Goal: Information Seeking & Learning: Find specific fact

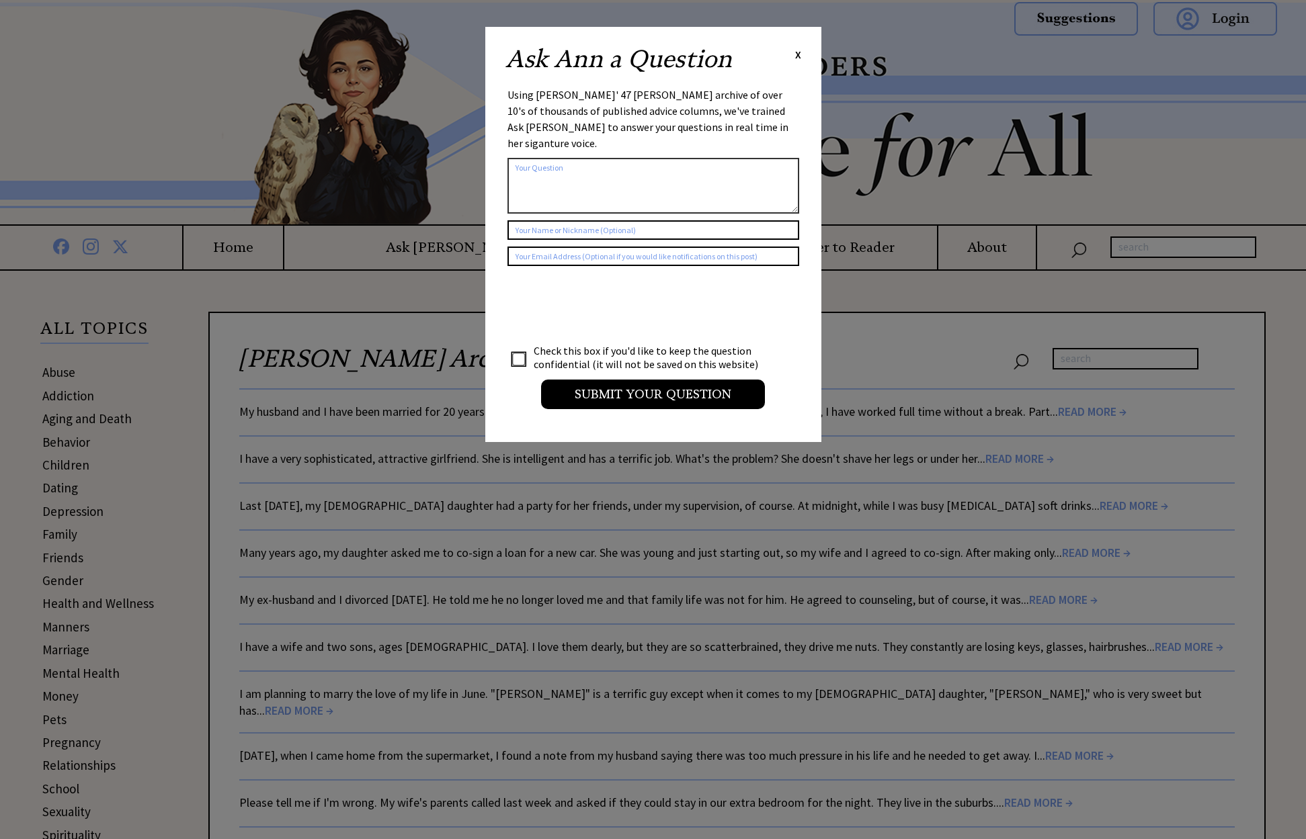
click at [794, 55] on div "Ask Ann a Question X" at bounding box center [653, 66] width 296 height 38
click at [795, 54] on span "X" at bounding box center [798, 54] width 6 height 13
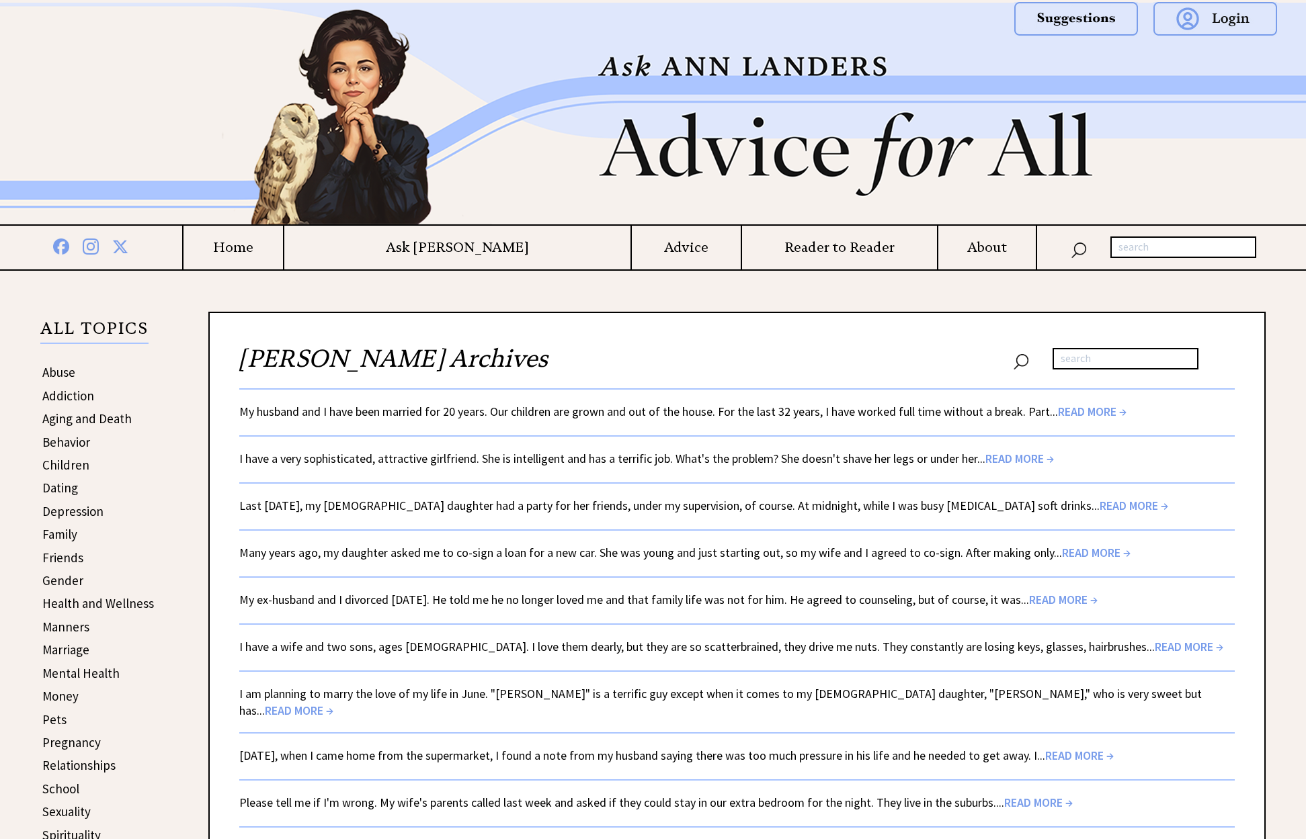
click at [1080, 359] on input "text" at bounding box center [1125, 359] width 146 height 22
type input "n"
paste input ""Non-Eligible Bachelor""
type input ""Non-Eligible Bachelor""
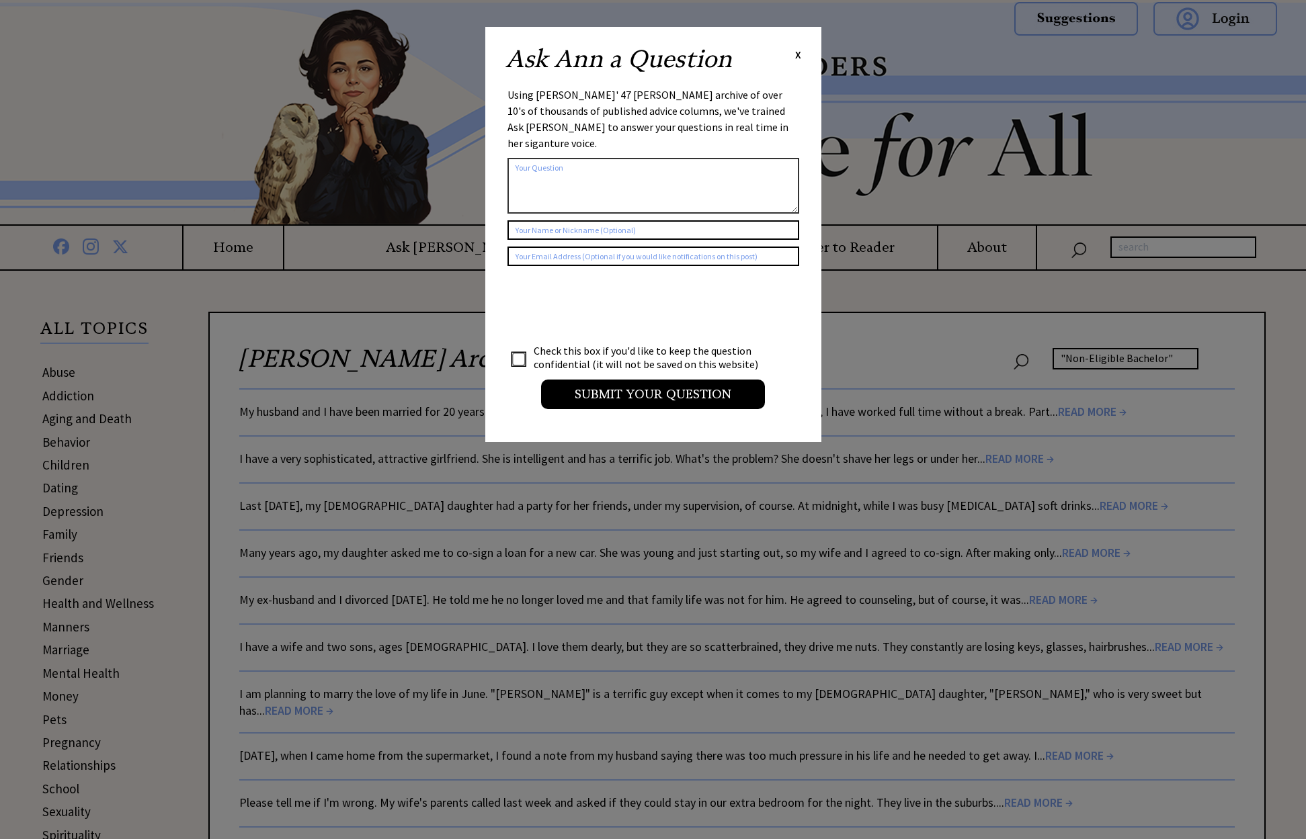
click at [798, 53] on span "X" at bounding box center [798, 54] width 6 height 13
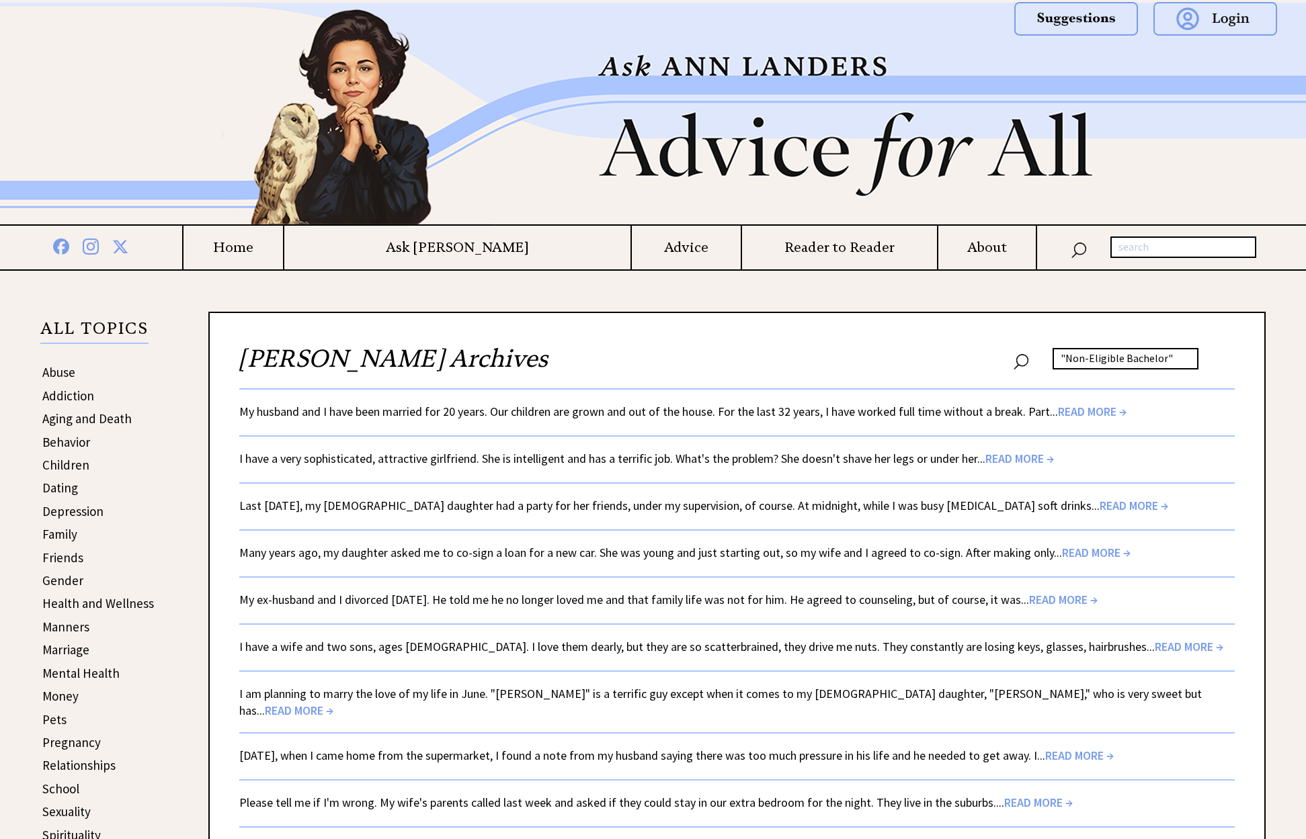
drag, startPoint x: 1172, startPoint y: 359, endPoint x: 1214, endPoint y: 345, distance: 44.4
click at [1178, 359] on input ""Non-Eligible Bachelor"" at bounding box center [1125, 359] width 146 height 22
type input "Non-Eligible Bachelor"
drag, startPoint x: 1118, startPoint y: 359, endPoint x: 1517, endPoint y: 261, distance: 410.3
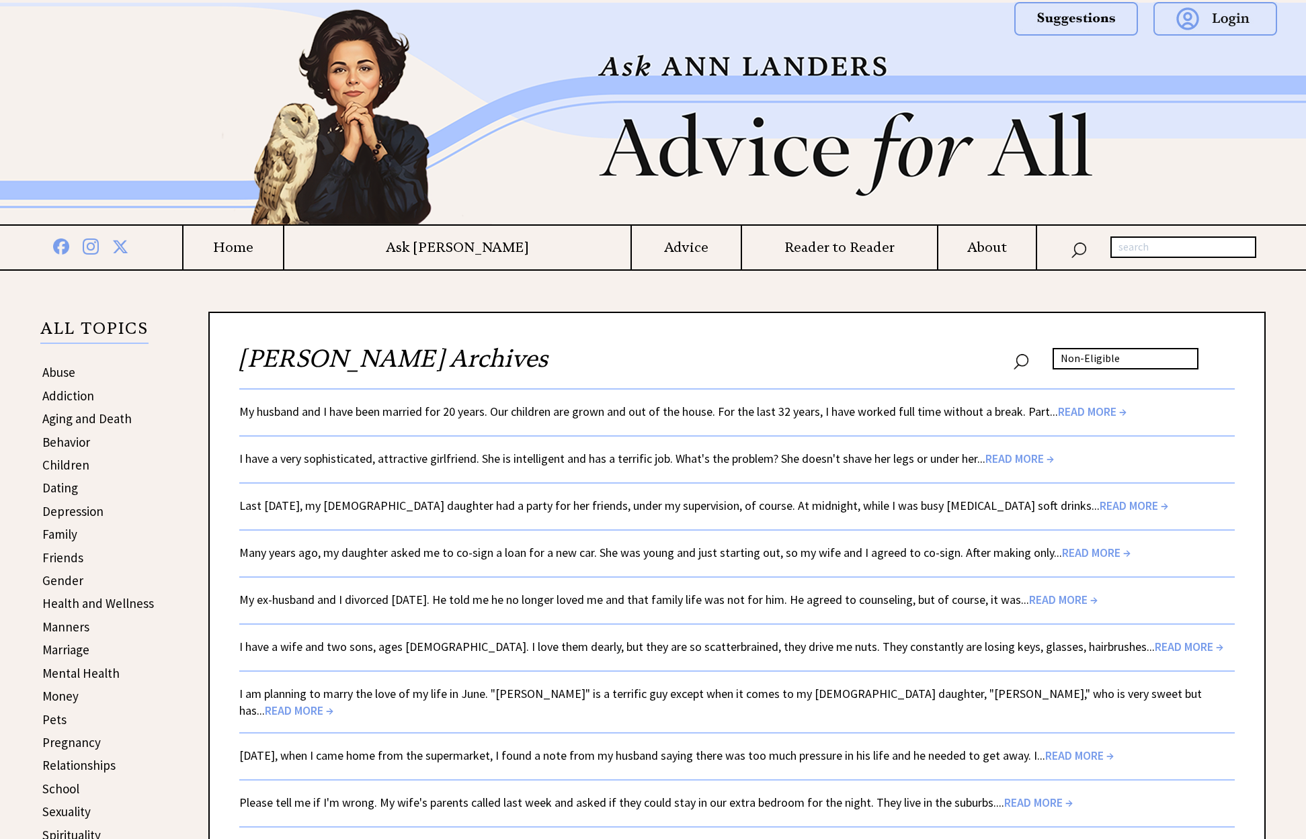
type input "Non-Eligible"
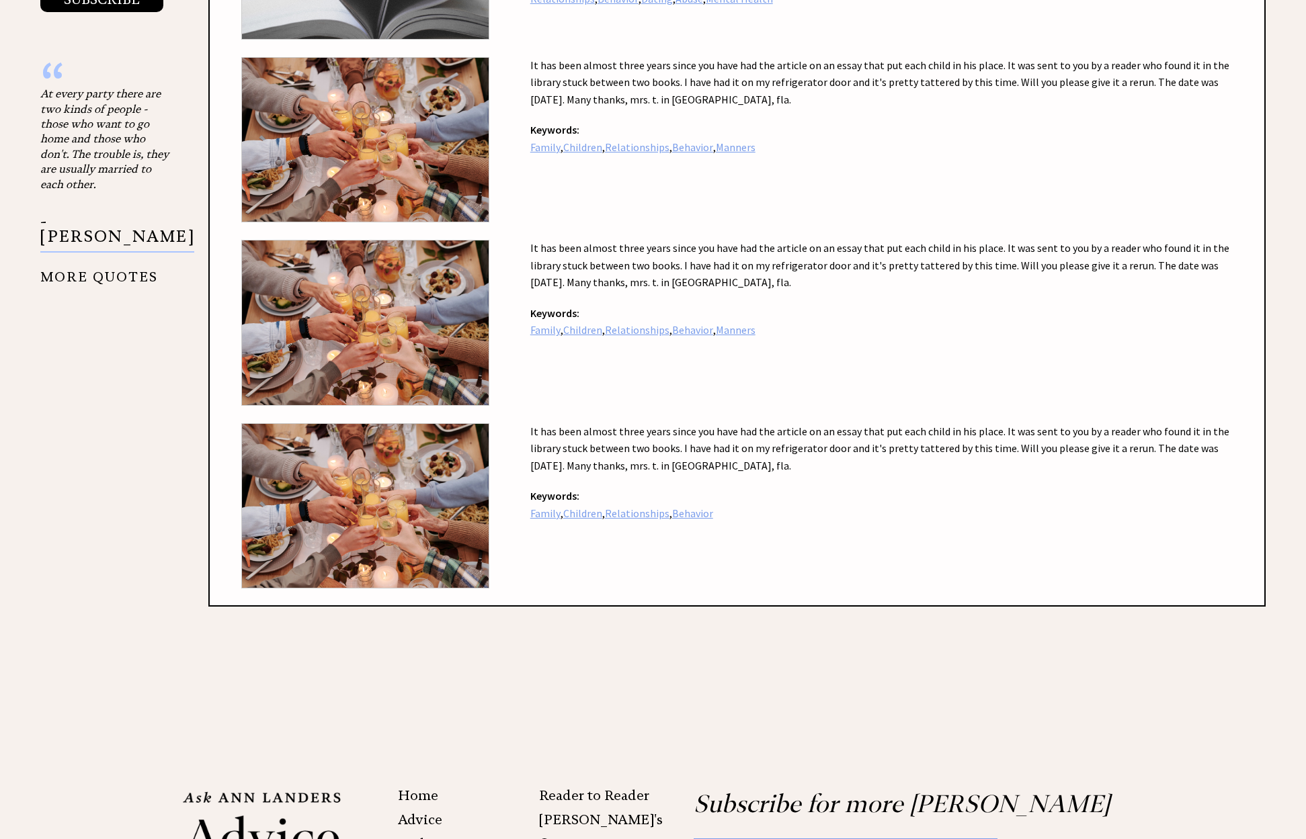
scroll to position [1680, 0]
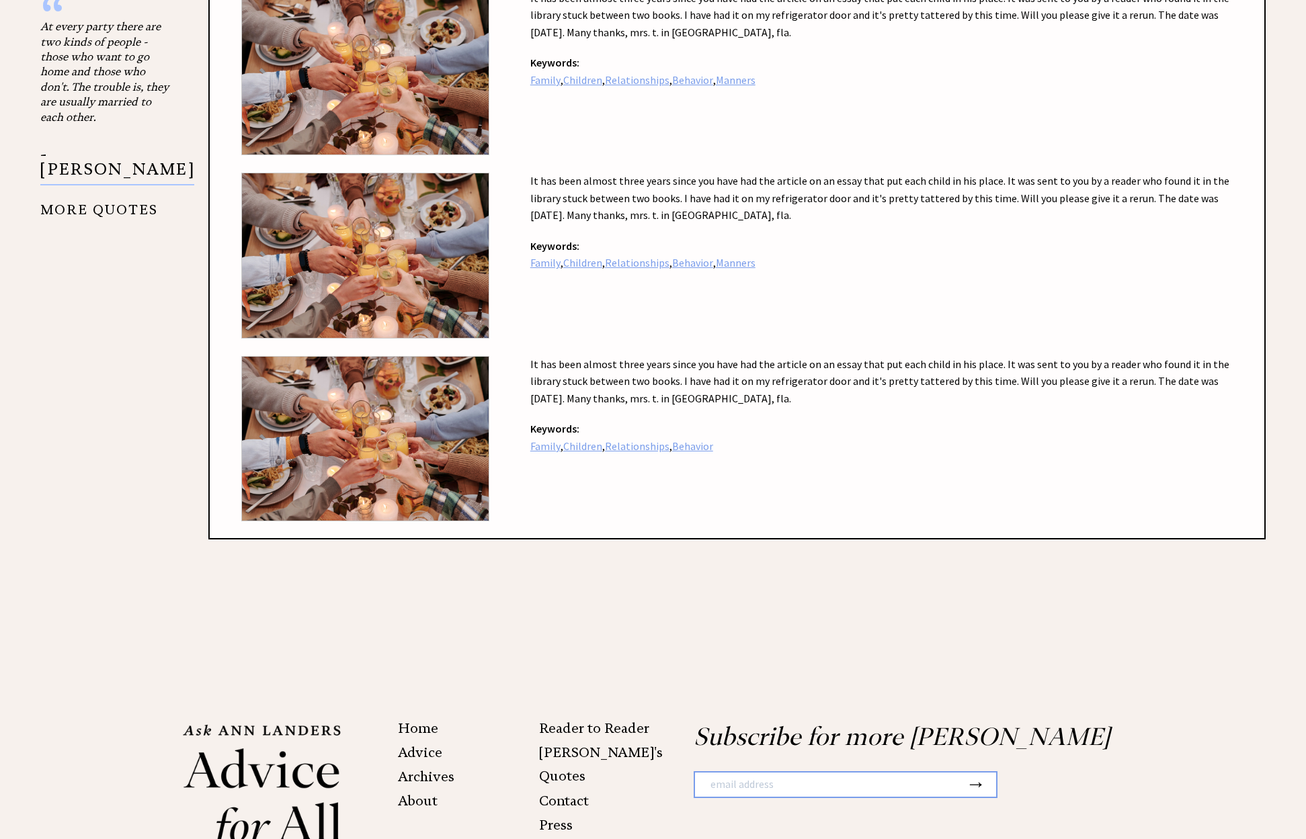
click at [439, 769] on link "Archives" at bounding box center [426, 777] width 56 height 16
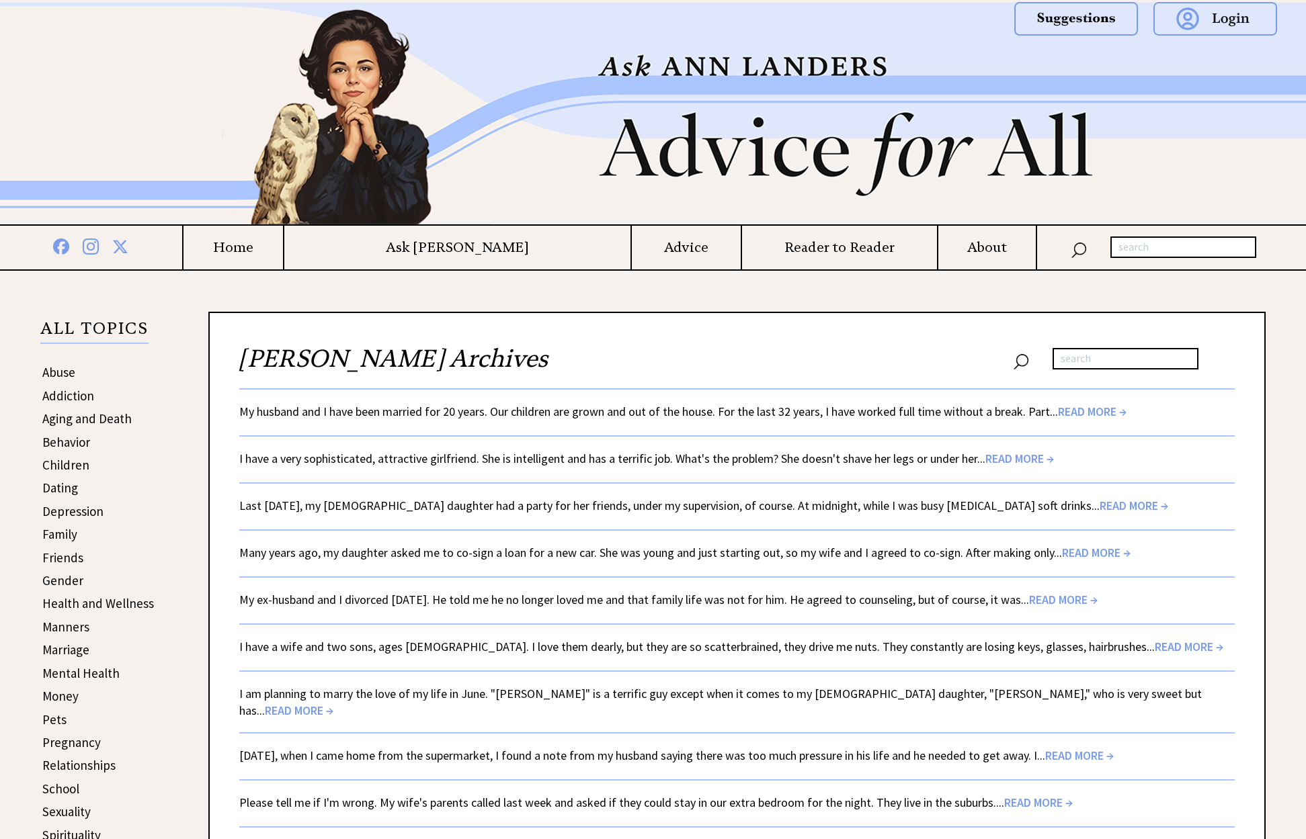
click at [1148, 250] on input "text" at bounding box center [1183, 248] width 146 height 22
type input "spite"
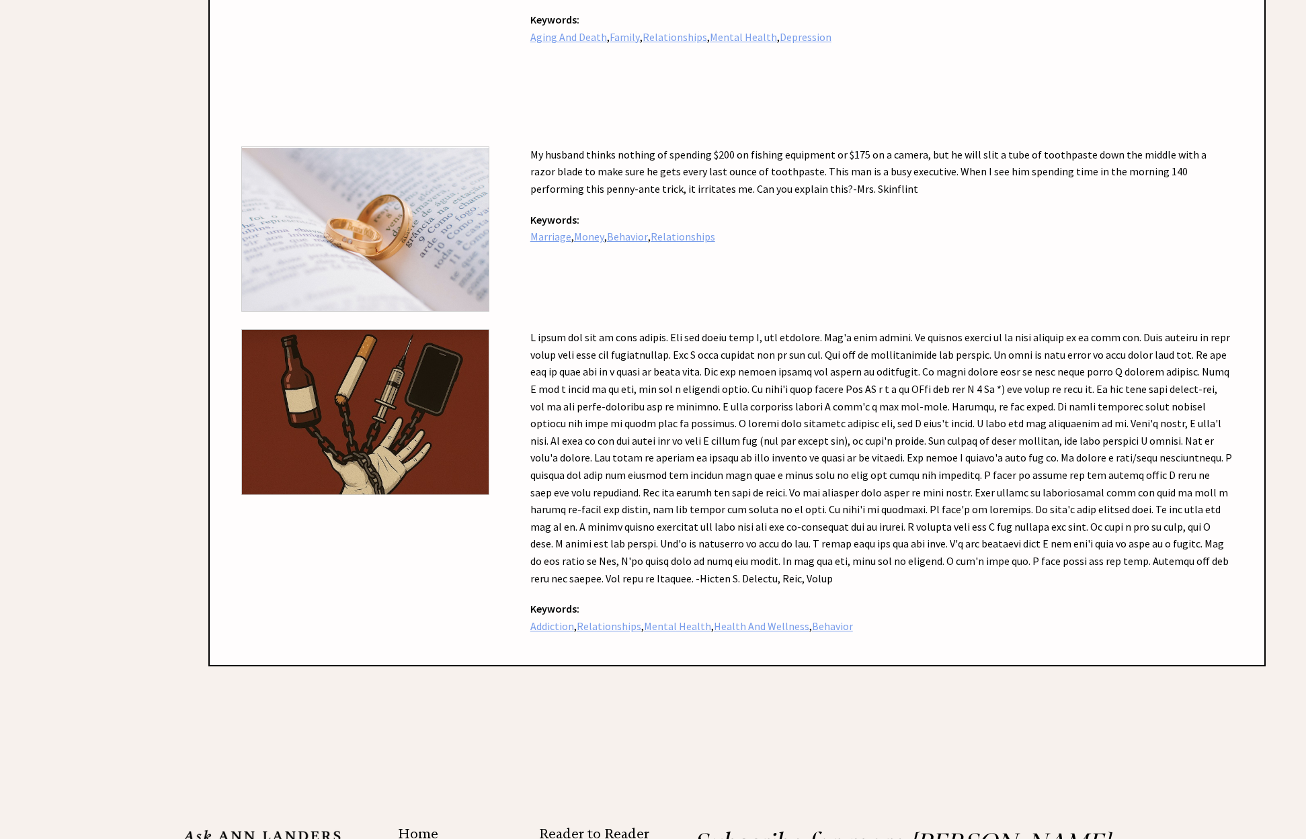
scroll to position [7204, 0]
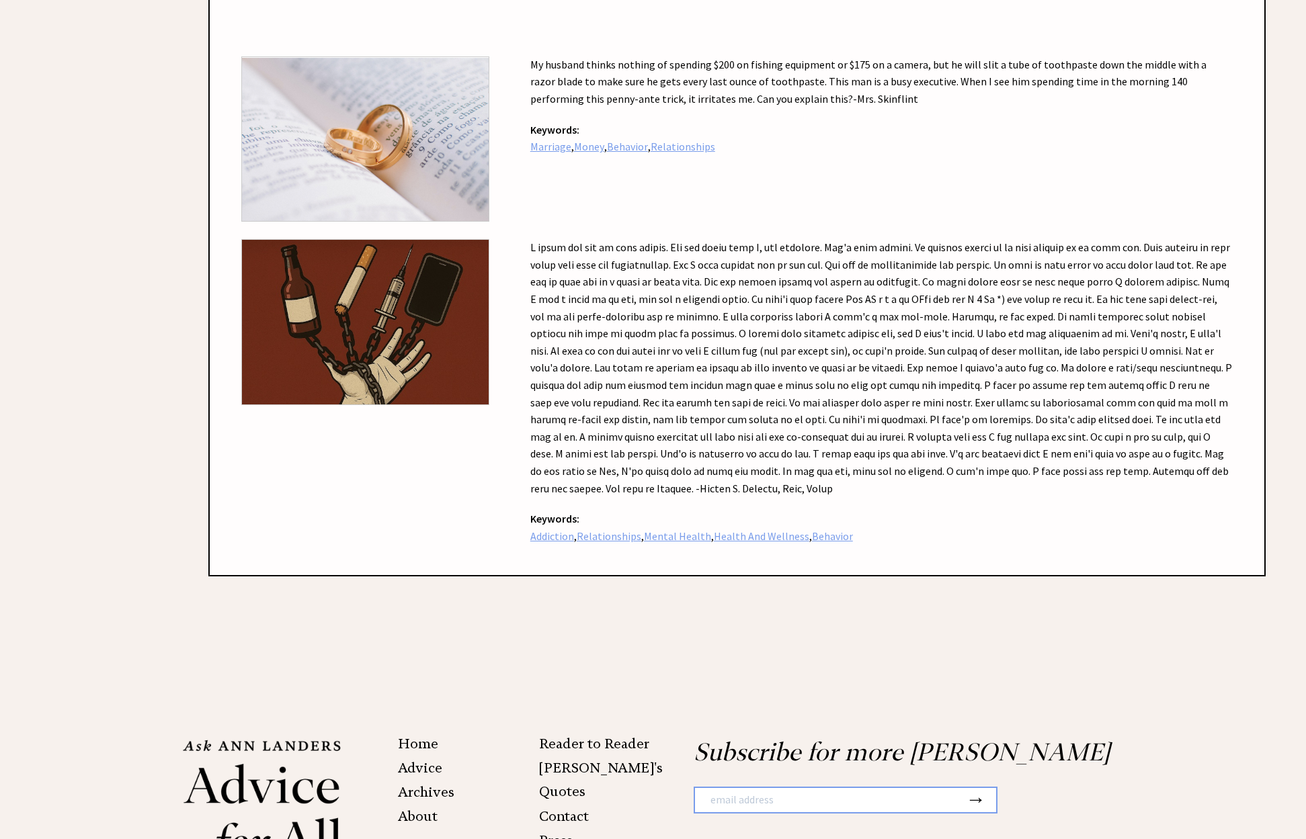
click at [427, 760] on link "Advice" at bounding box center [420, 768] width 44 height 16
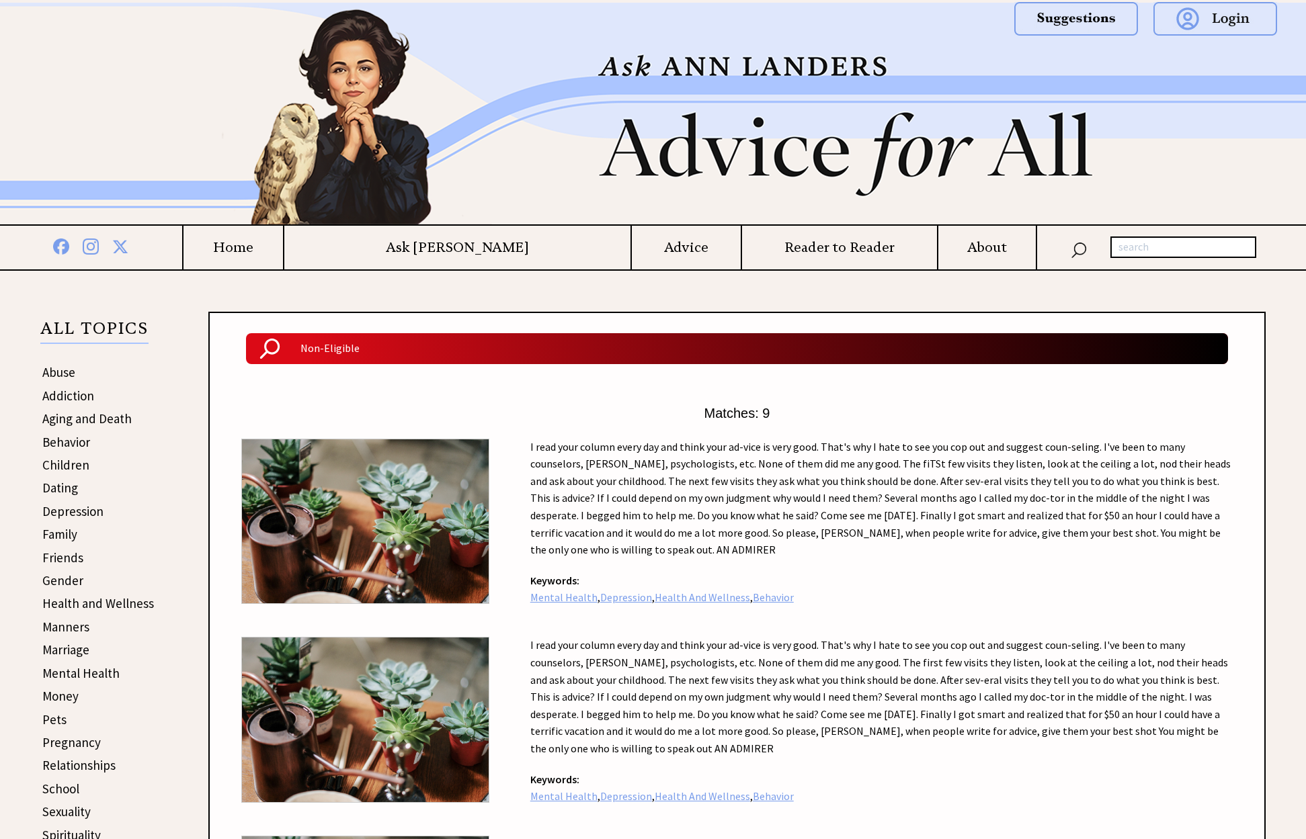
scroll to position [1868, 0]
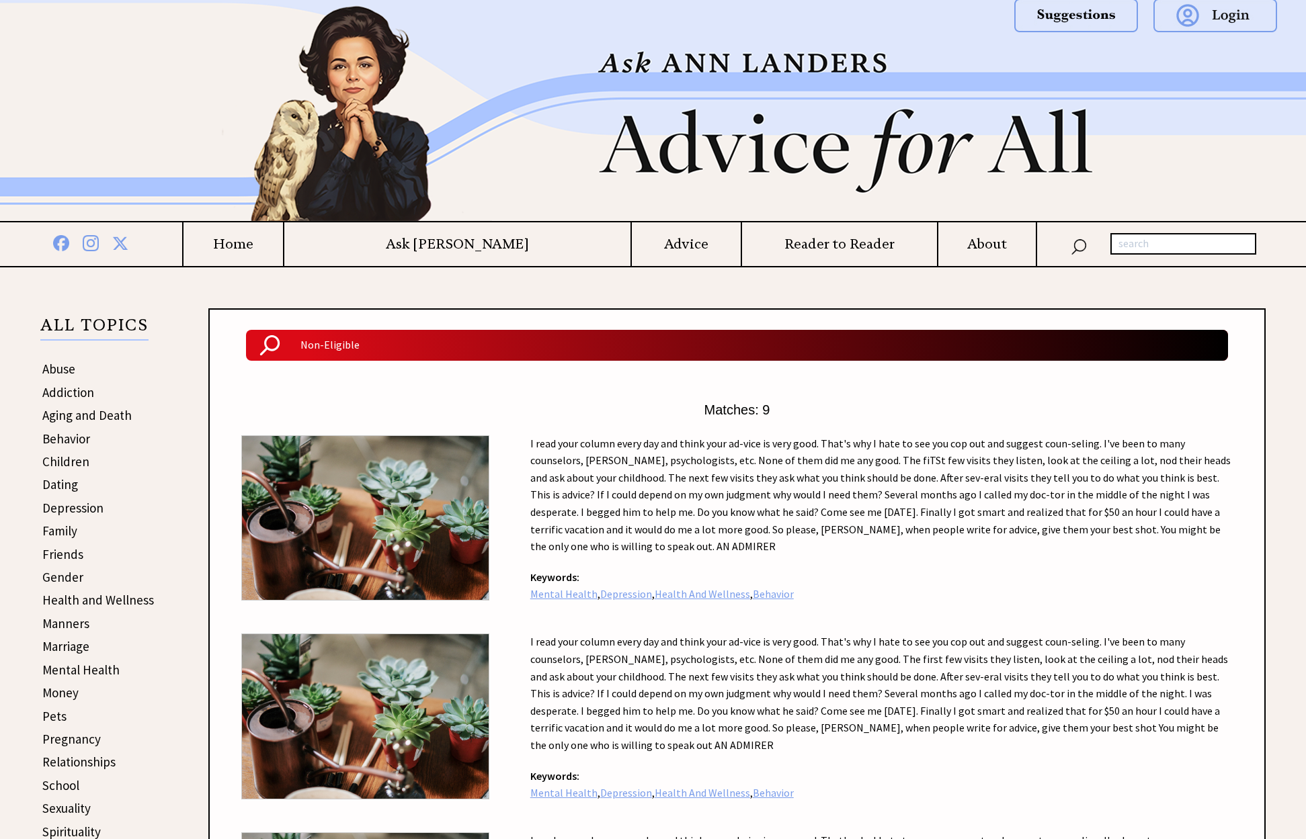
scroll to position [0, 0]
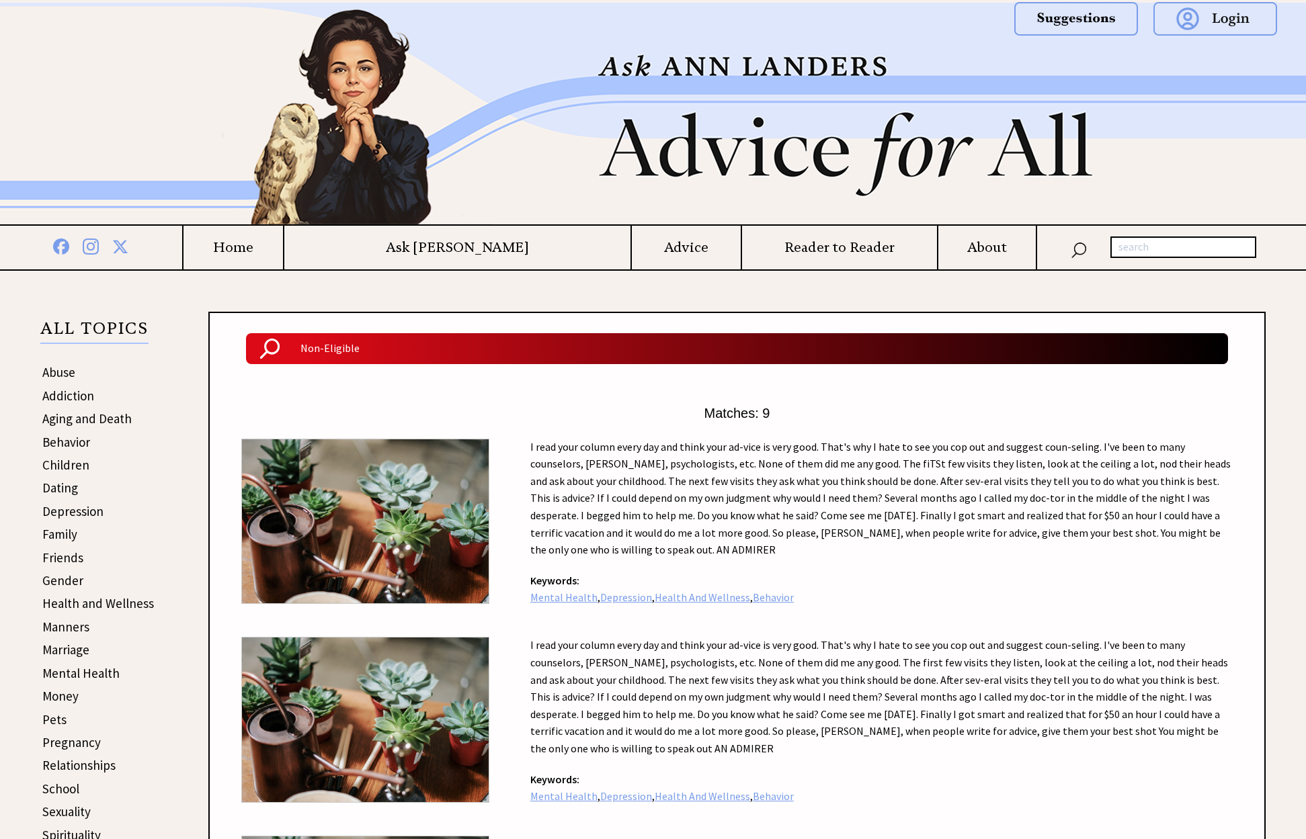
click at [283, 249] on h4 "Home" at bounding box center [232, 247] width 99 height 17
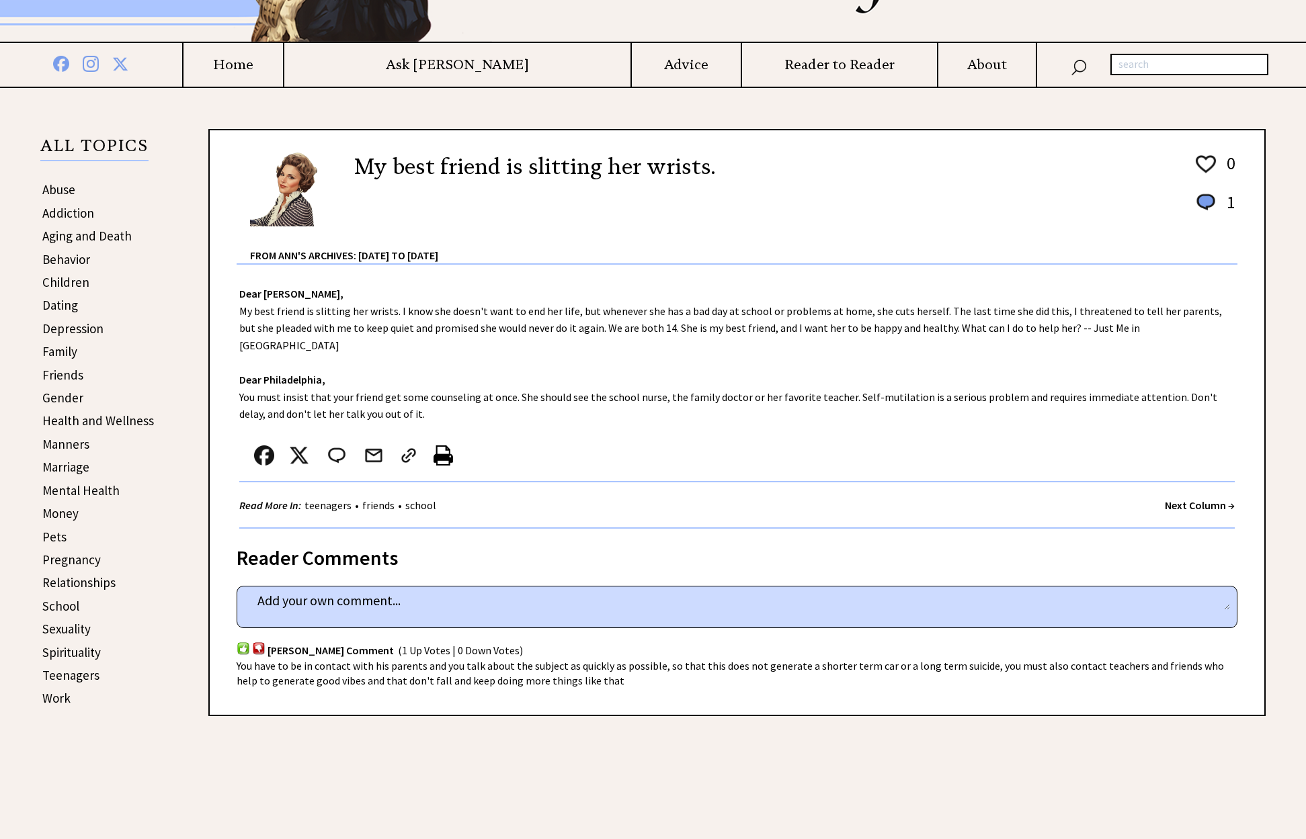
scroll to position [202, 0]
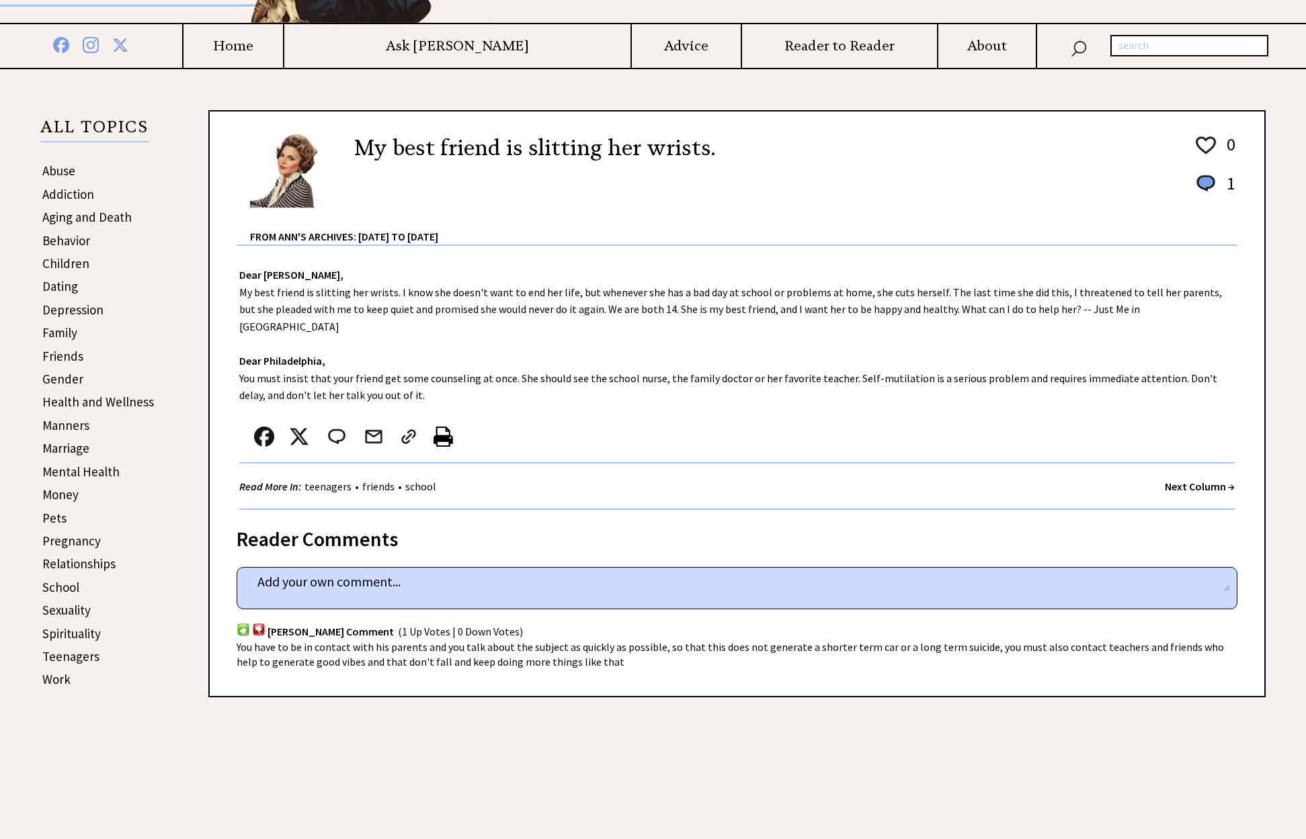
click at [374, 233] on div "From Ann's Archives: [DATE] to [DATE]" at bounding box center [743, 227] width 987 height 36
click at [85, 564] on link "Relationships" at bounding box center [78, 564] width 73 height 16
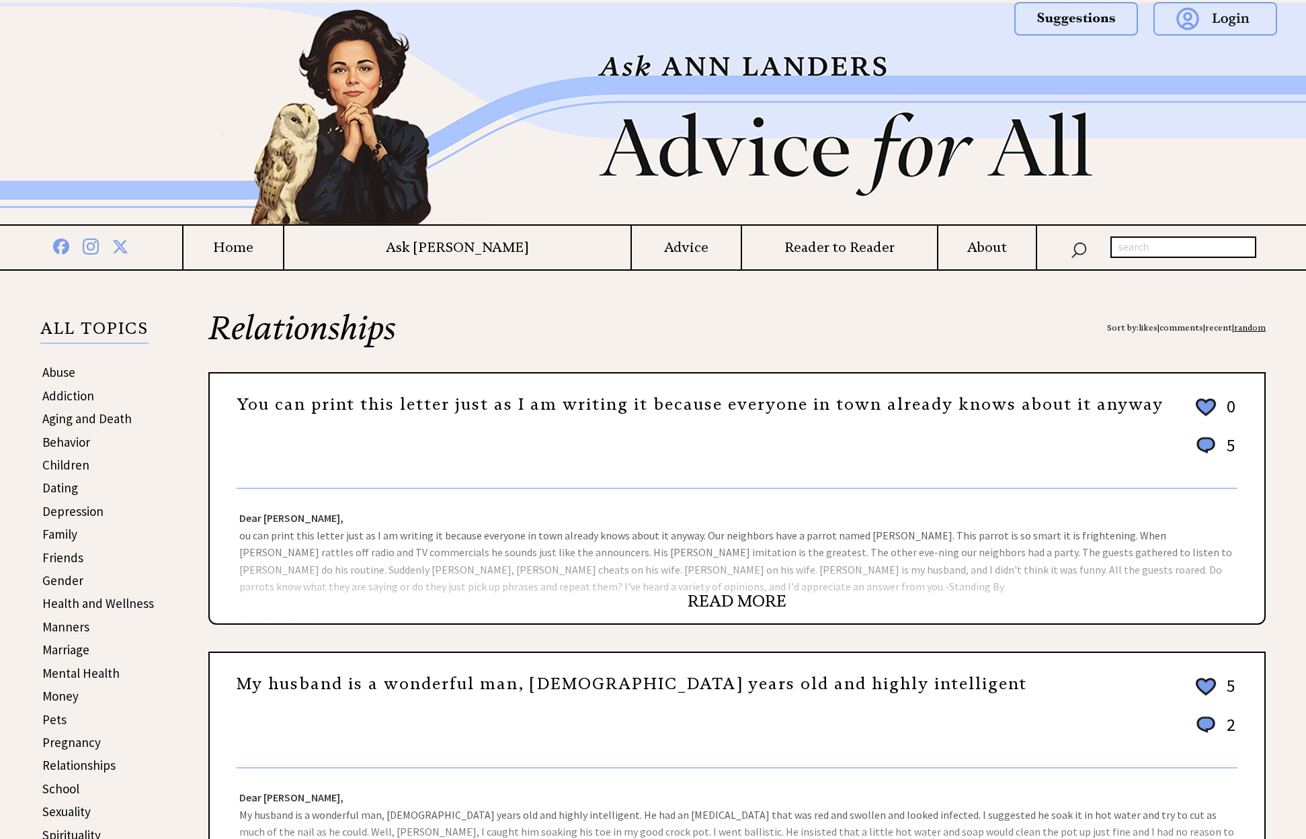
click at [632, 249] on h4 "Advice" at bounding box center [686, 247] width 109 height 17
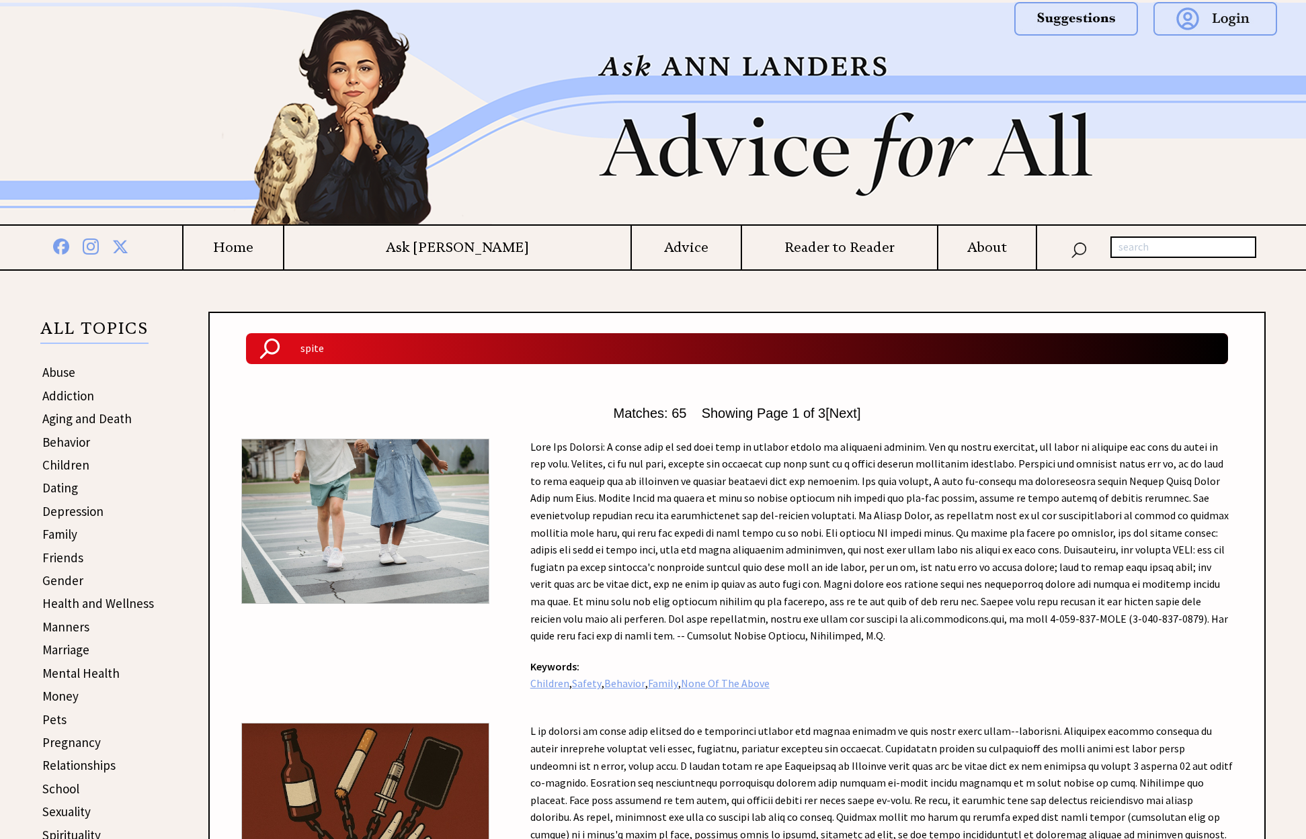
click at [1166, 247] on input "text" at bounding box center [1183, 248] width 146 height 22
type input "bachelor"
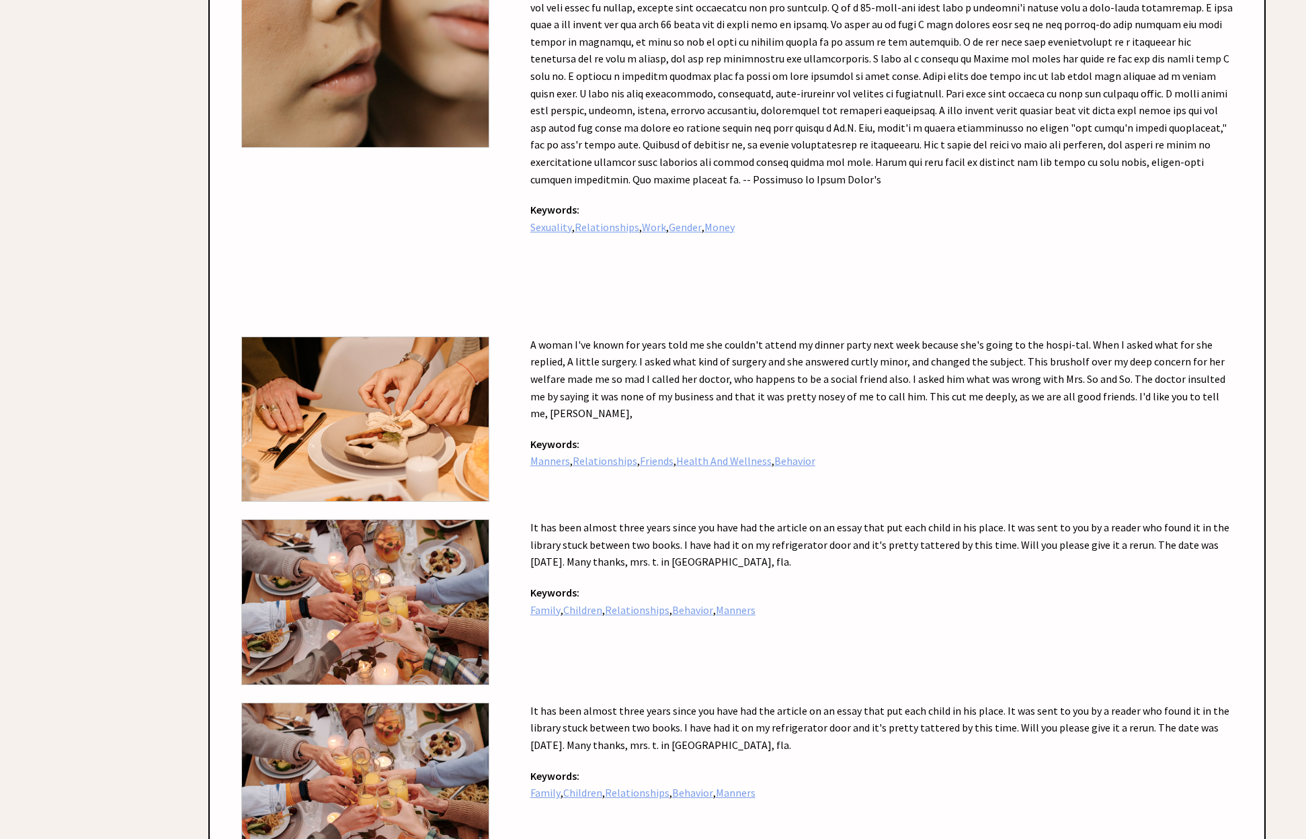
scroll to position [2419, 0]
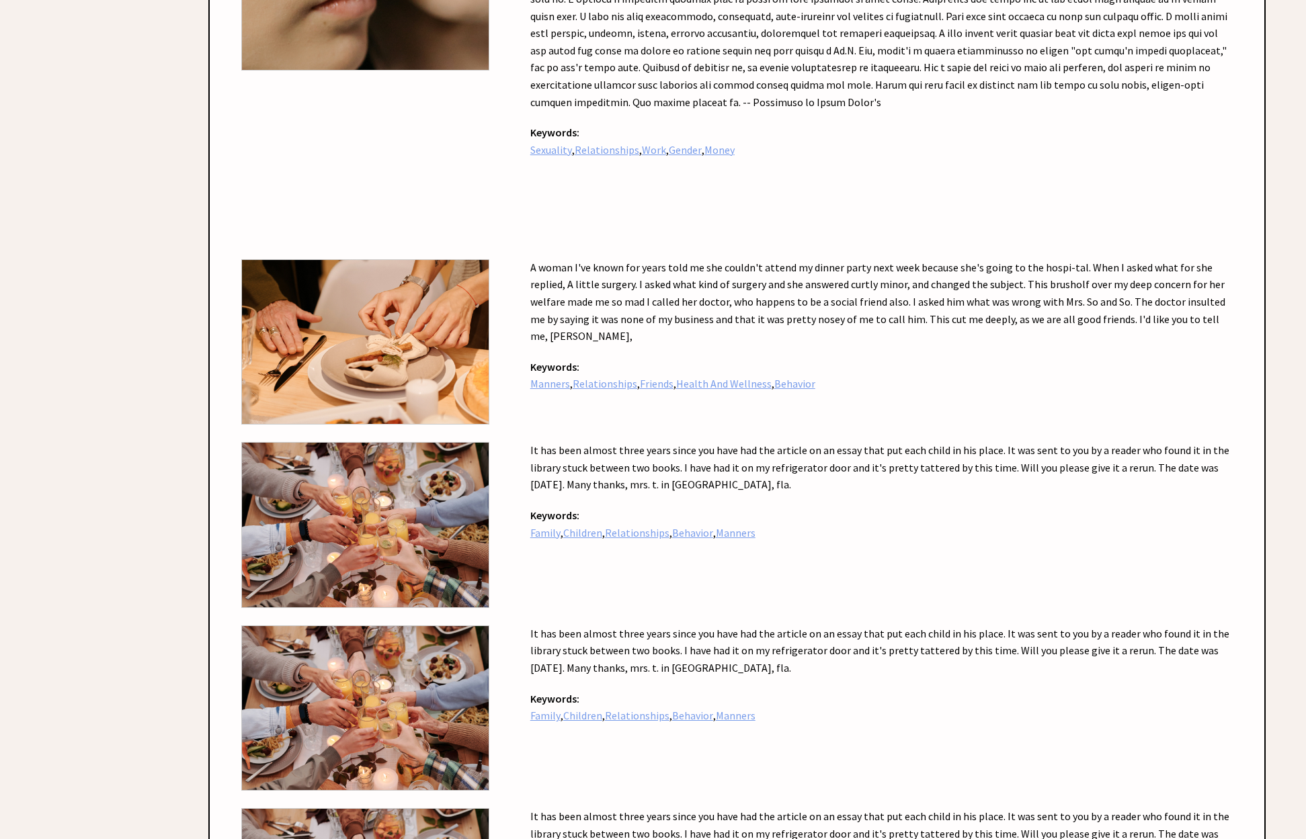
click at [710, 304] on strong "A woman I've known for years told me she couldn't attend my dinner party next w…" at bounding box center [877, 308] width 695 height 95
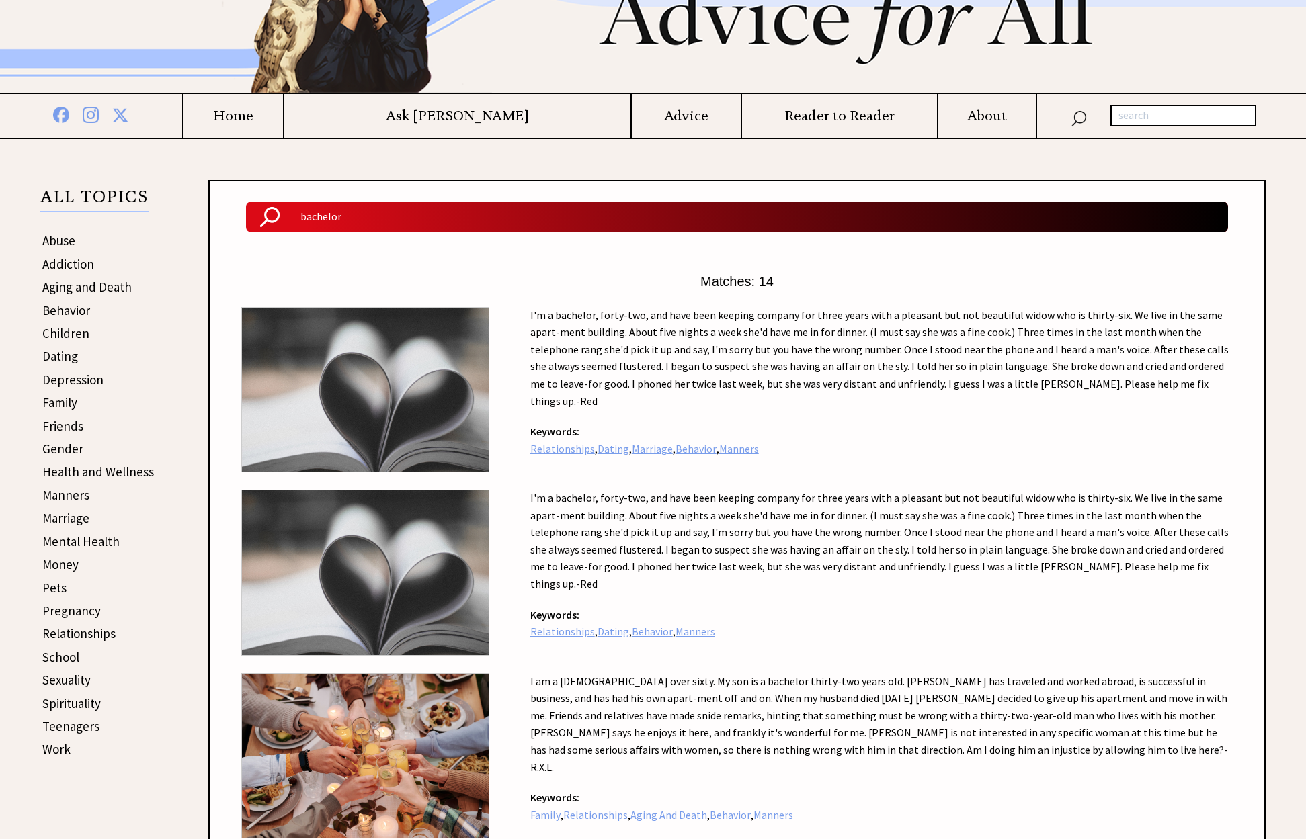
scroll to position [0, 0]
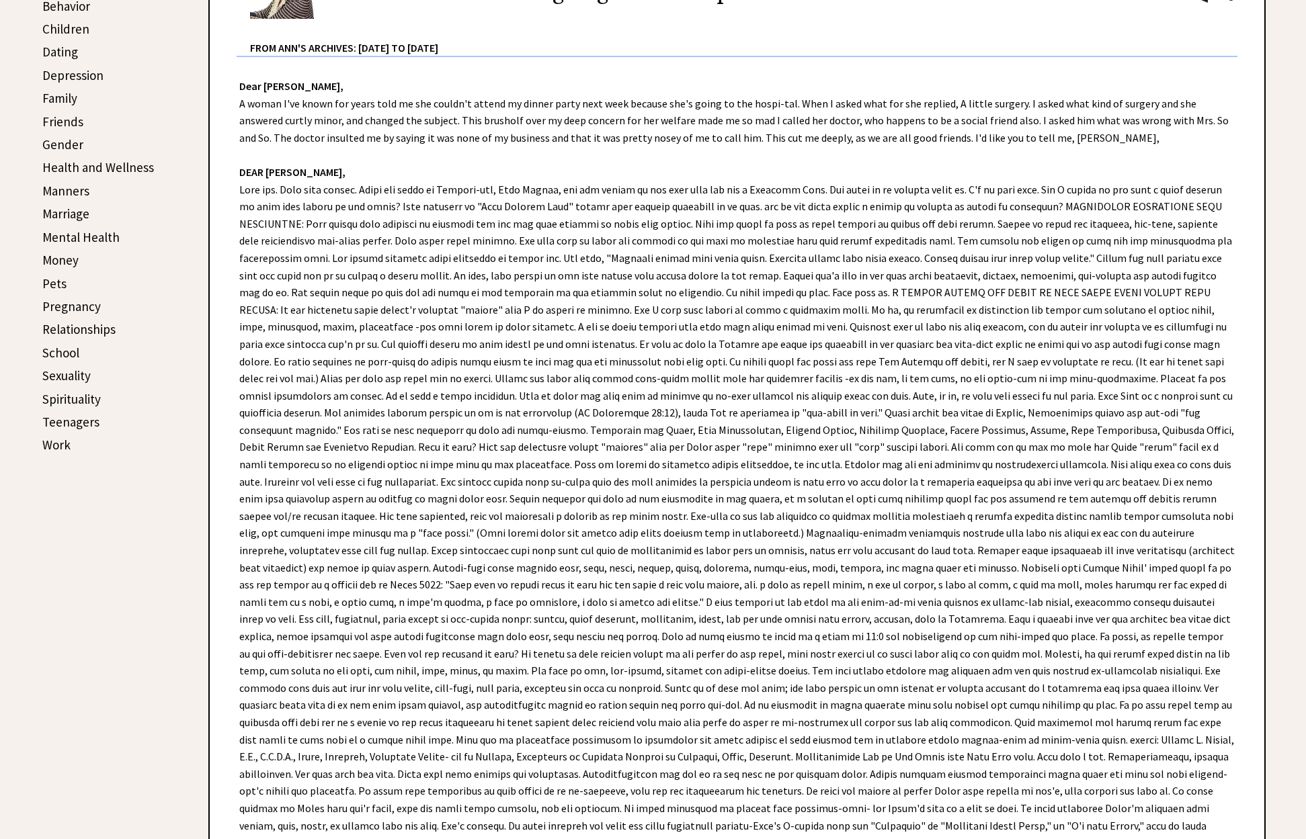
scroll to position [67, 0]
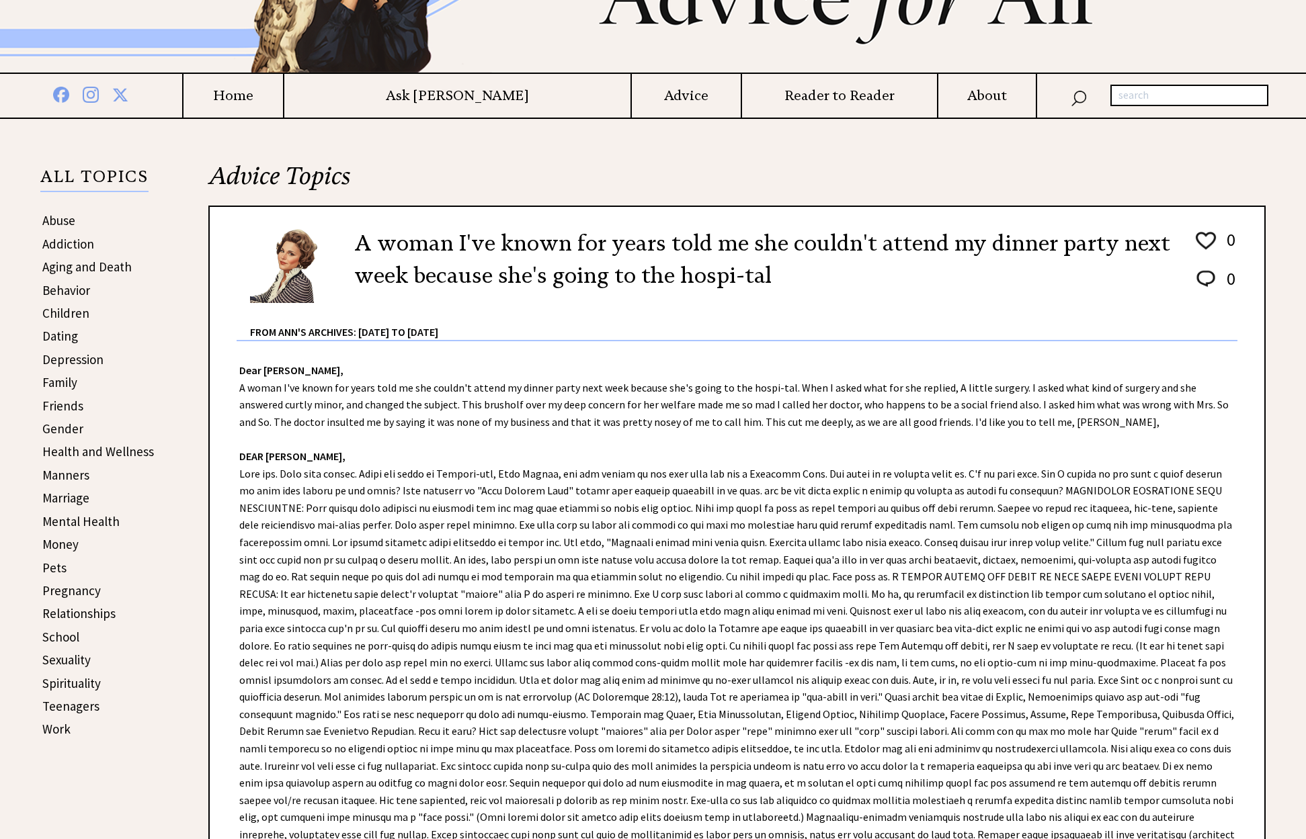
scroll to position [269, 0]
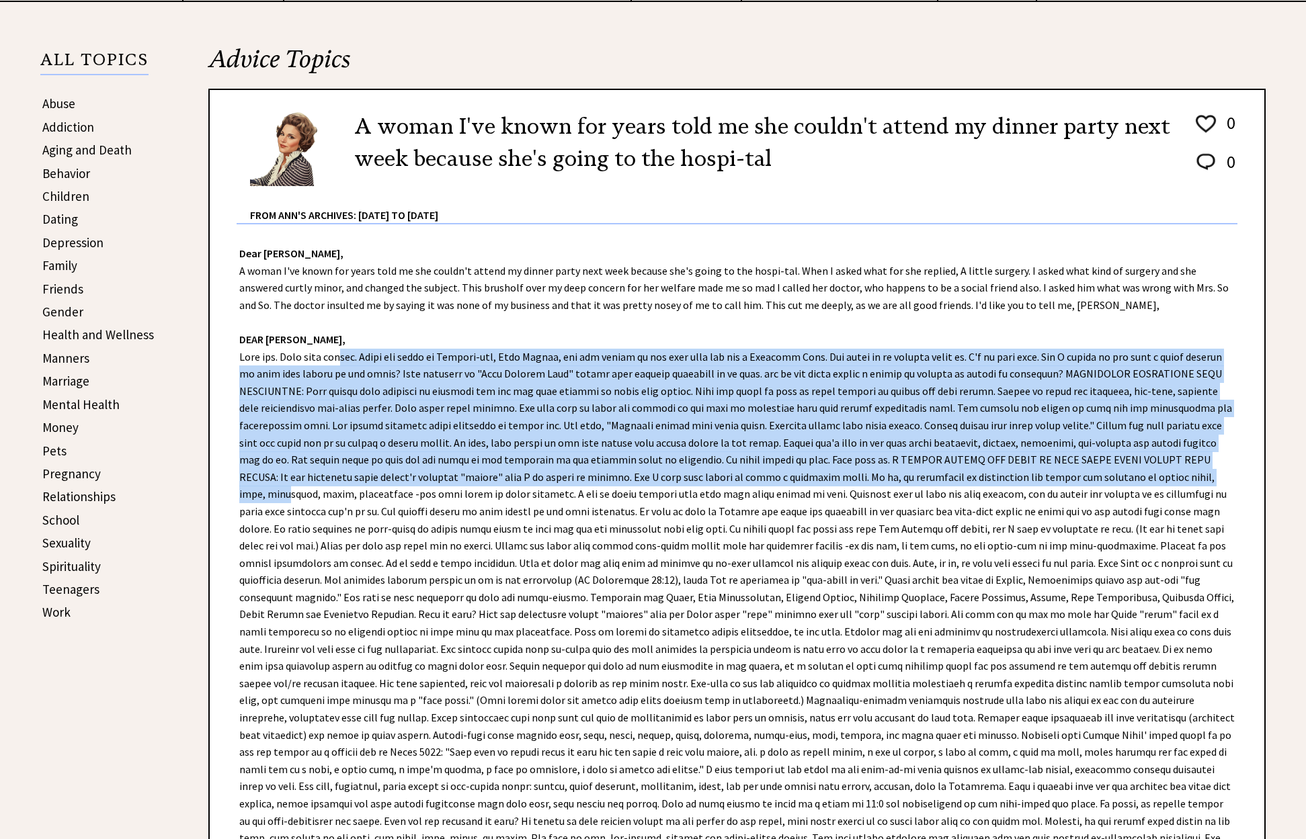
drag, startPoint x: 345, startPoint y: 355, endPoint x: 1040, endPoint y: 481, distance: 706.8
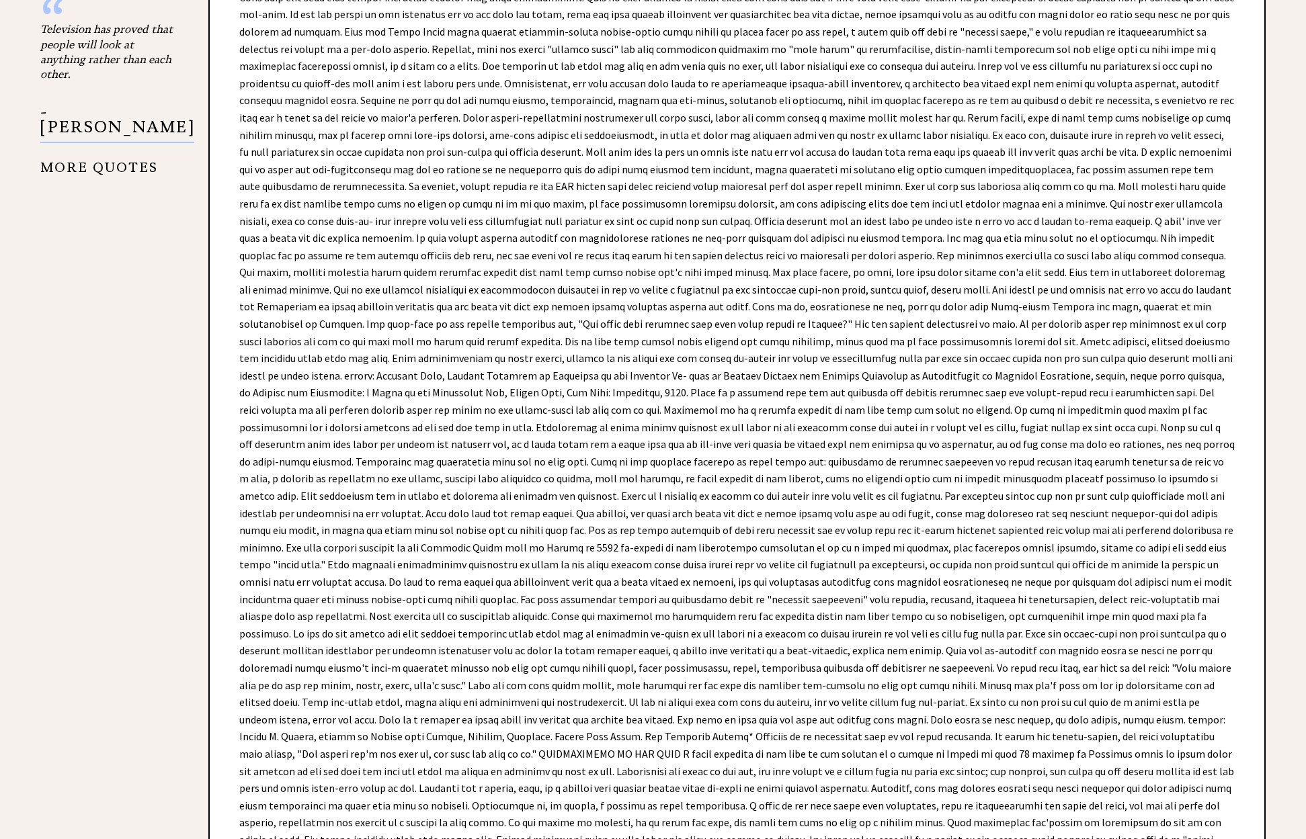
scroll to position [1613, 0]
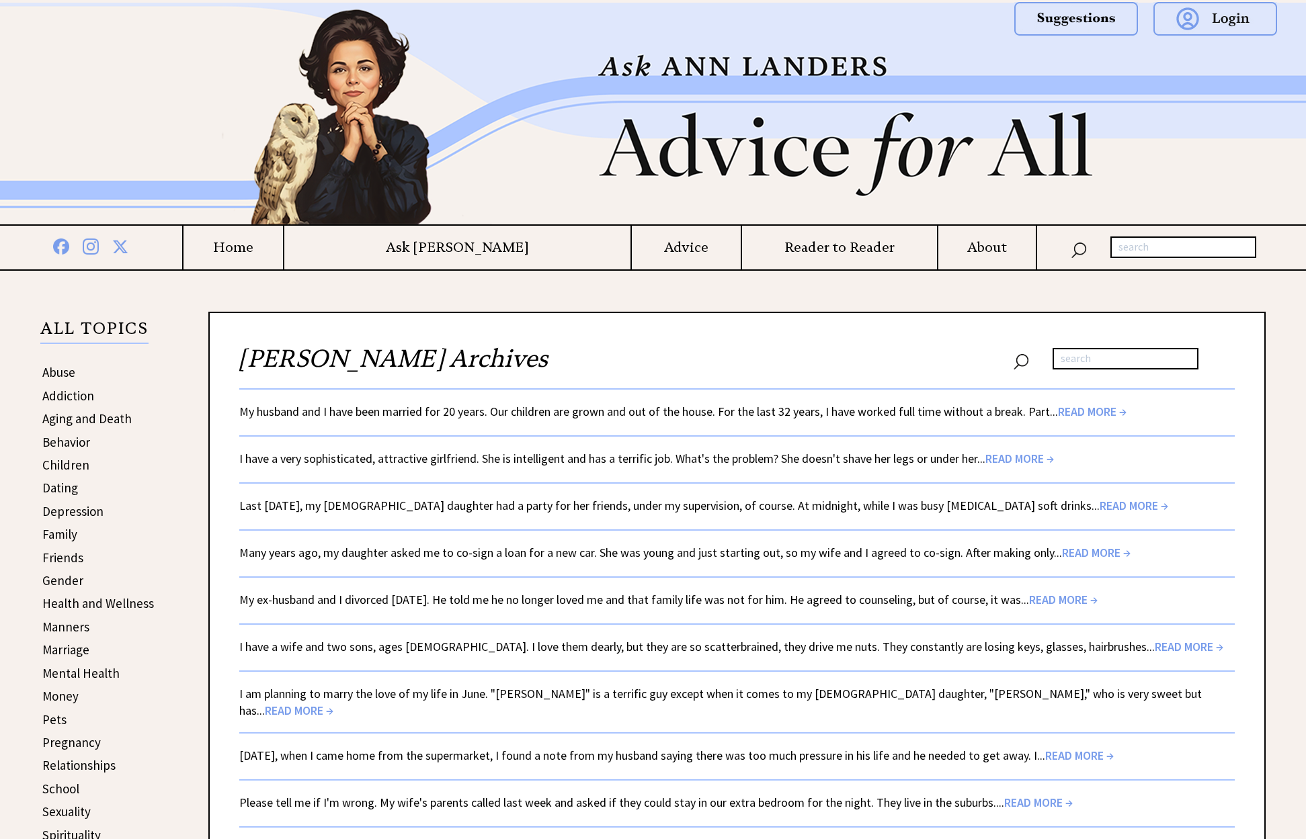
click at [283, 245] on h4 "Home" at bounding box center [232, 247] width 99 height 17
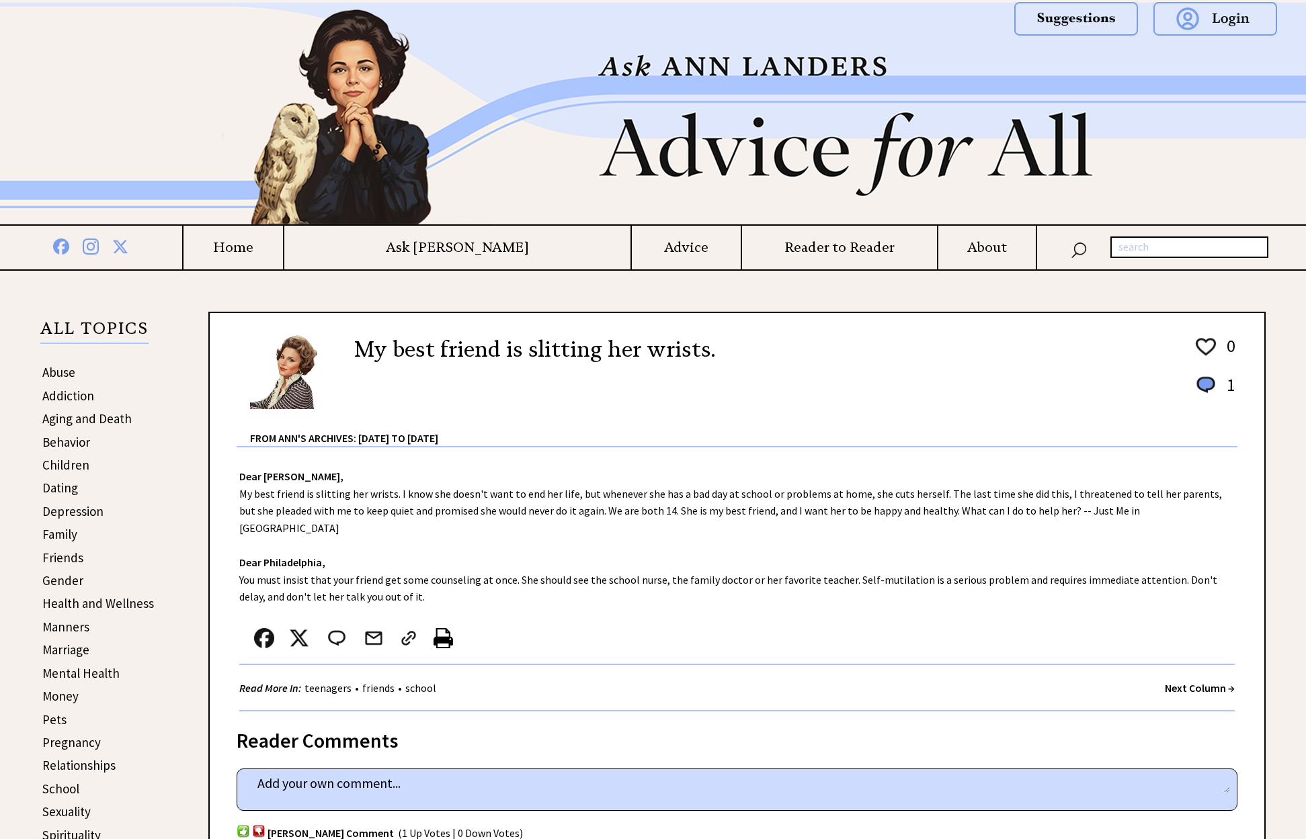
click at [1079, 16] on img at bounding box center [1076, 19] width 124 height 34
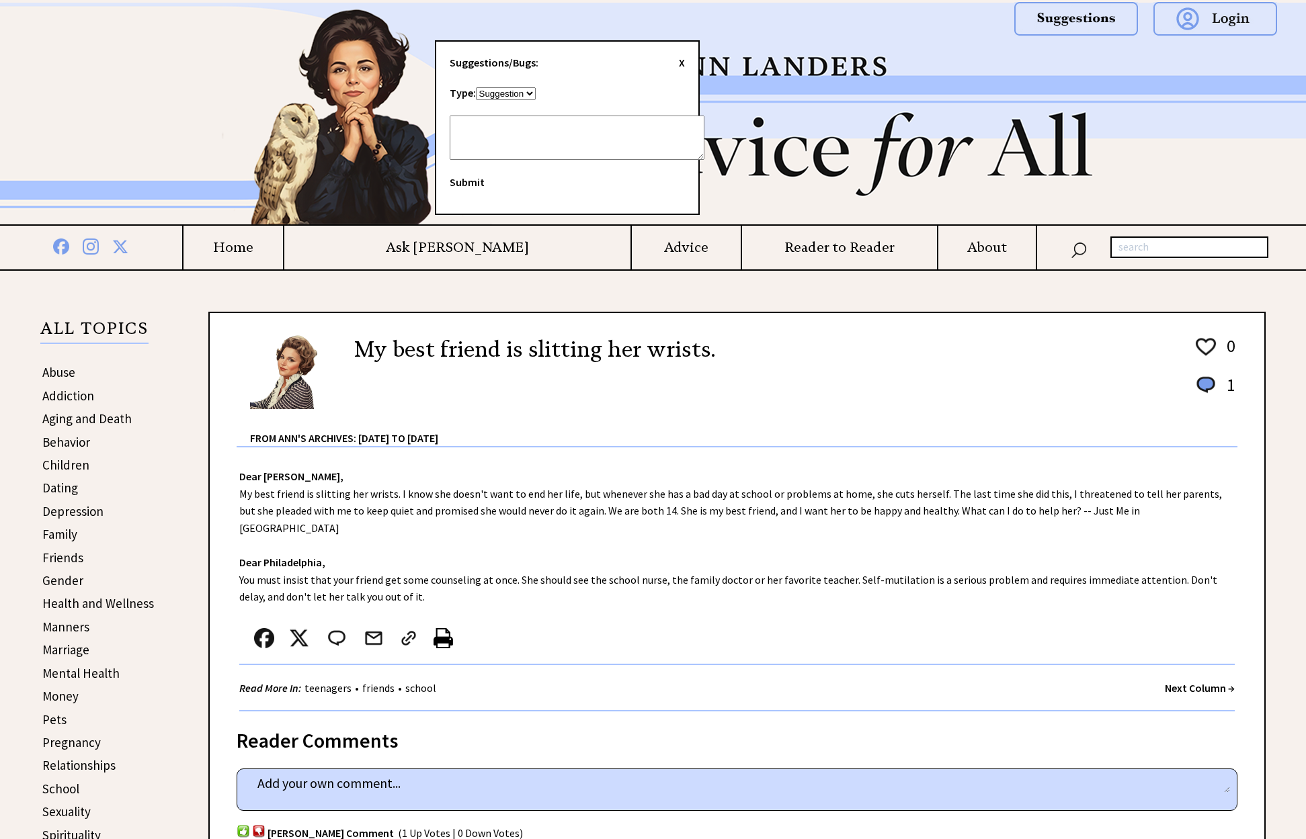
click at [679, 61] on span "X" at bounding box center [682, 62] width 6 height 13
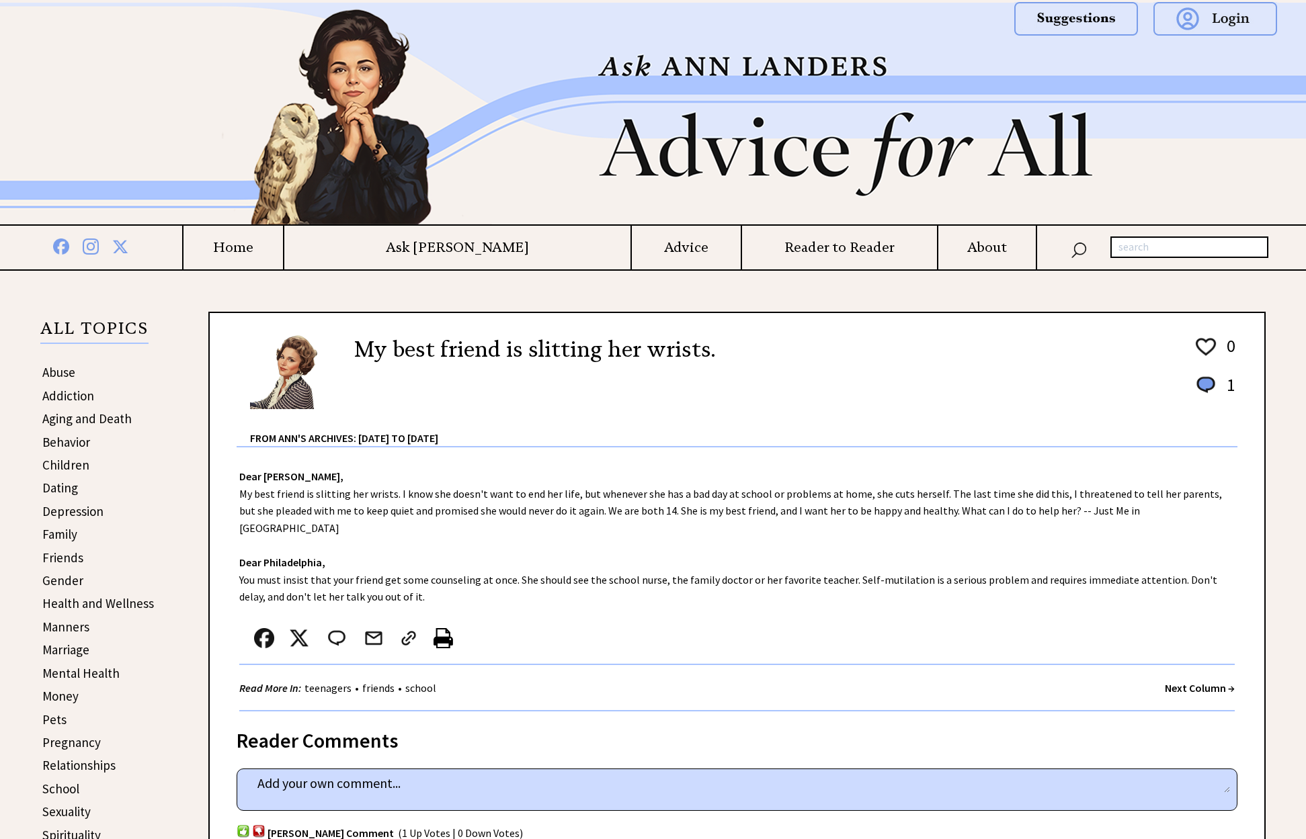
click at [719, 476] on div "Dear Ann Landers, My best friend is slitting her wrists. I know she doesn't wan…" at bounding box center [737, 579] width 1054 height 264
click at [1140, 245] on input "text" at bounding box center [1189, 248] width 158 height 22
